Goal: Navigation & Orientation: Find specific page/section

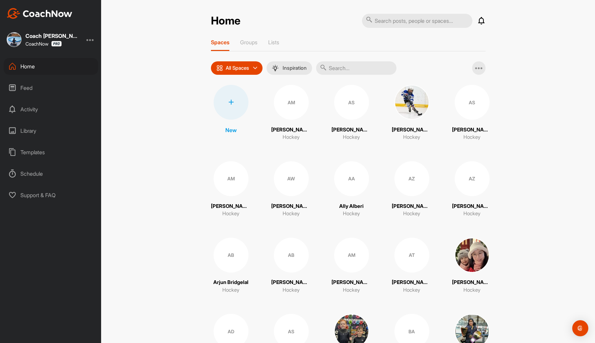
click at [26, 107] on div "Activity" at bounding box center [51, 109] width 94 height 17
